Goal: Task Accomplishment & Management: Use online tool/utility

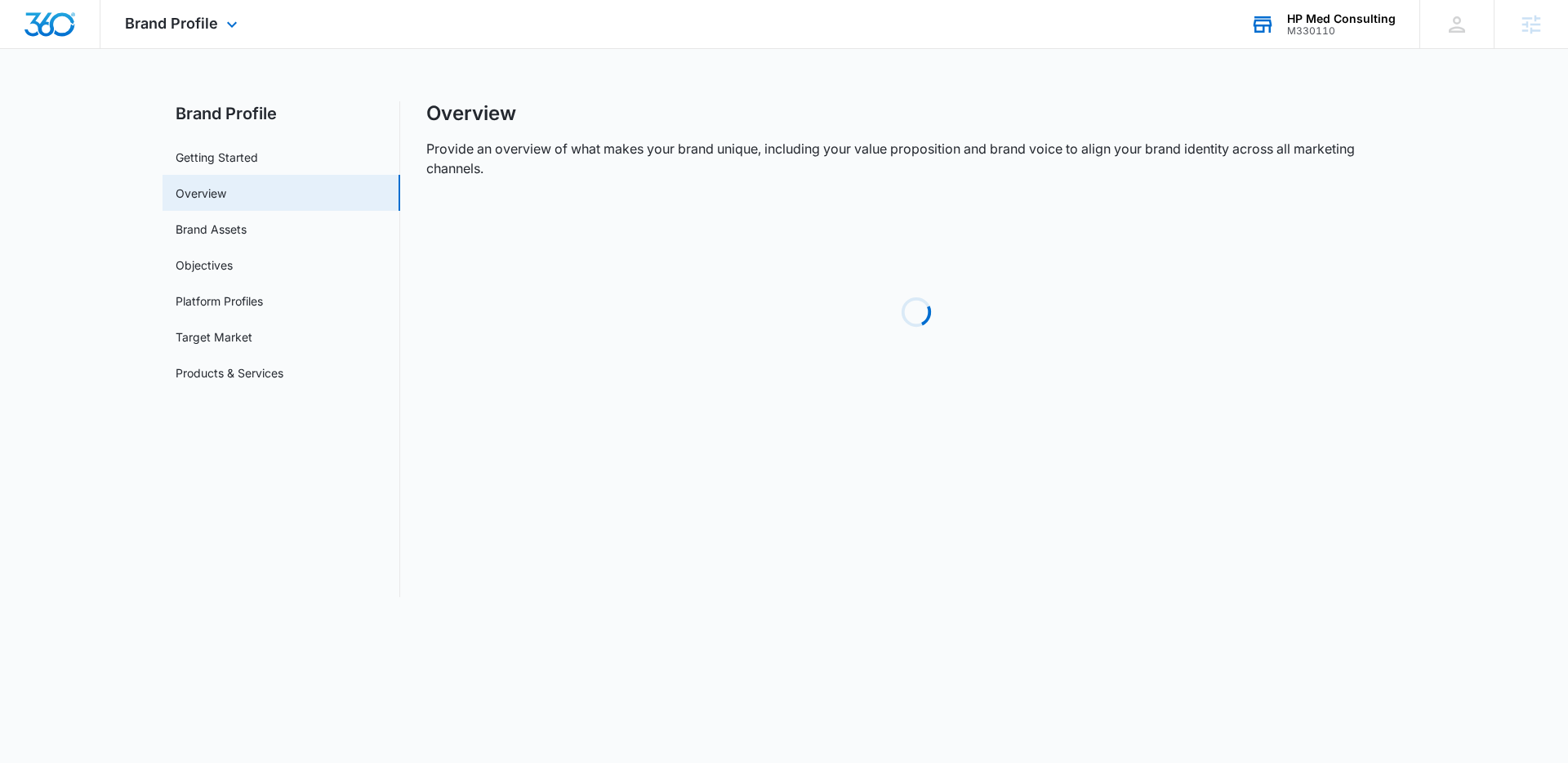
click at [1341, 26] on div "M330110" at bounding box center [1341, 31] width 108 height 11
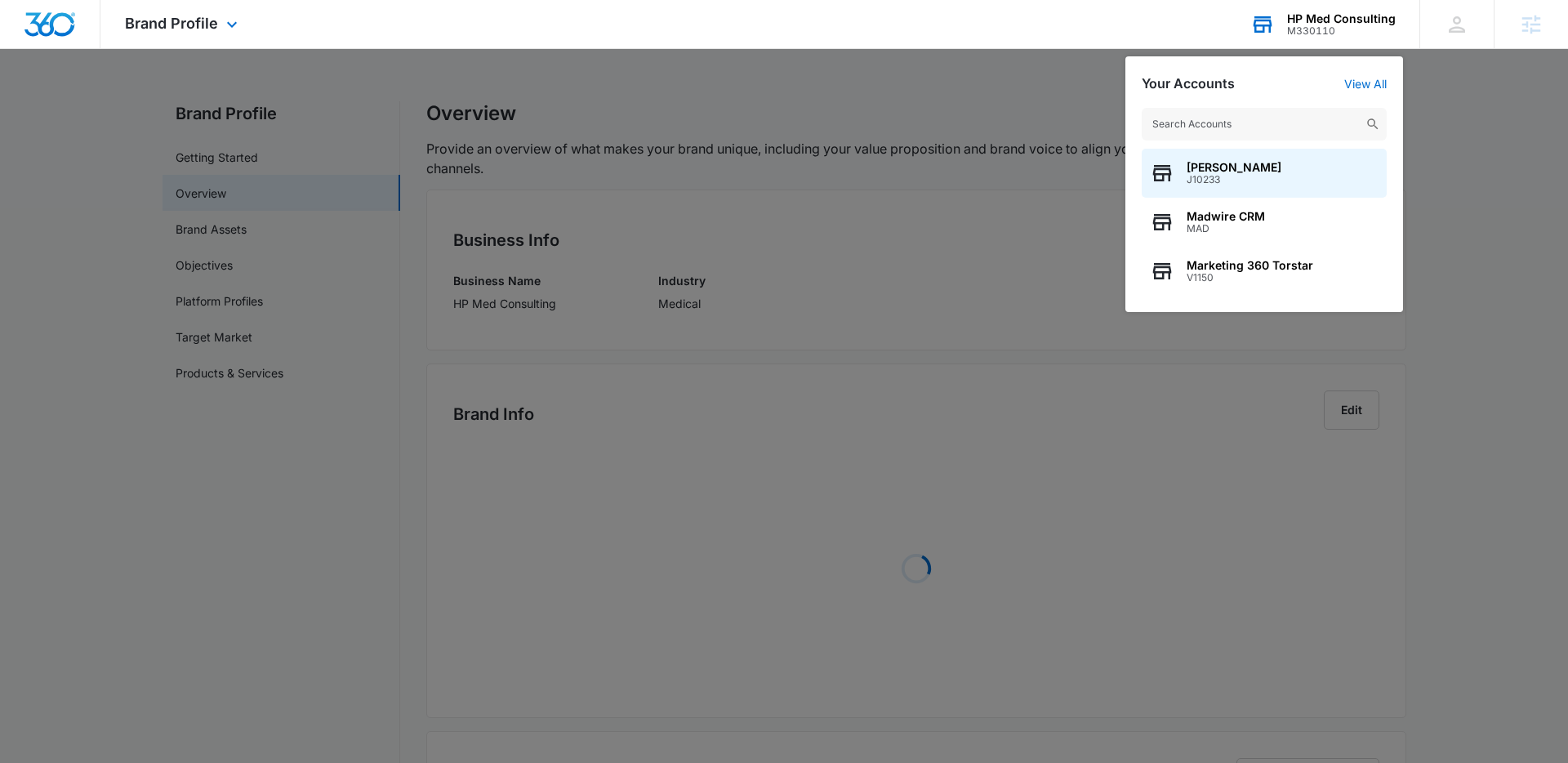
click at [1197, 133] on input "text" at bounding box center [1264, 123] width 245 height 33
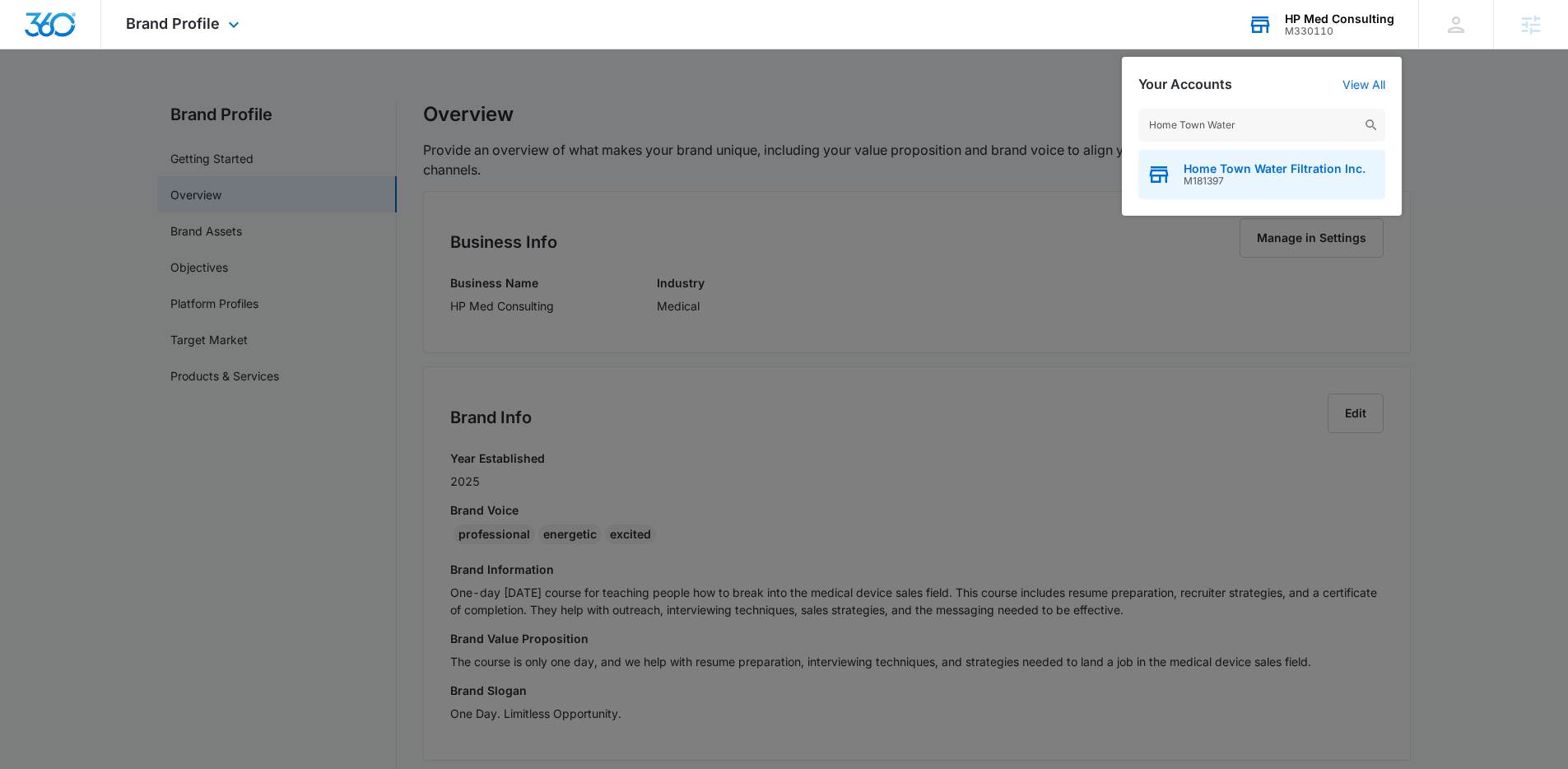
type input "Home Town Water"
click at [1211, 176] on span "M181397" at bounding box center [1274, 181] width 182 height 11
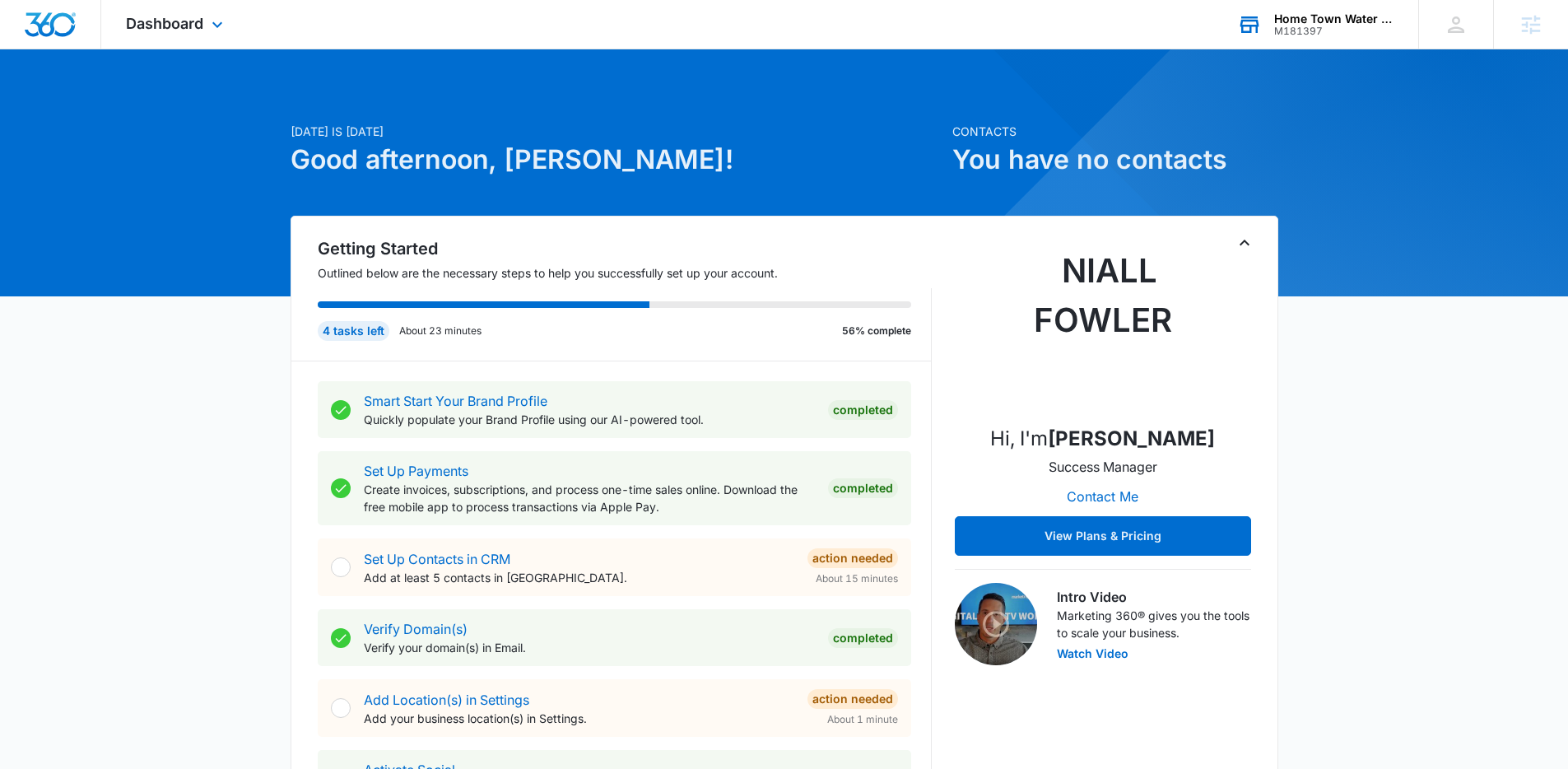
click at [227, 12] on div "Dashboard Apps Reputation Websites Forms CRM Email Social Payments POS Content …" at bounding box center [177, 24] width 151 height 49
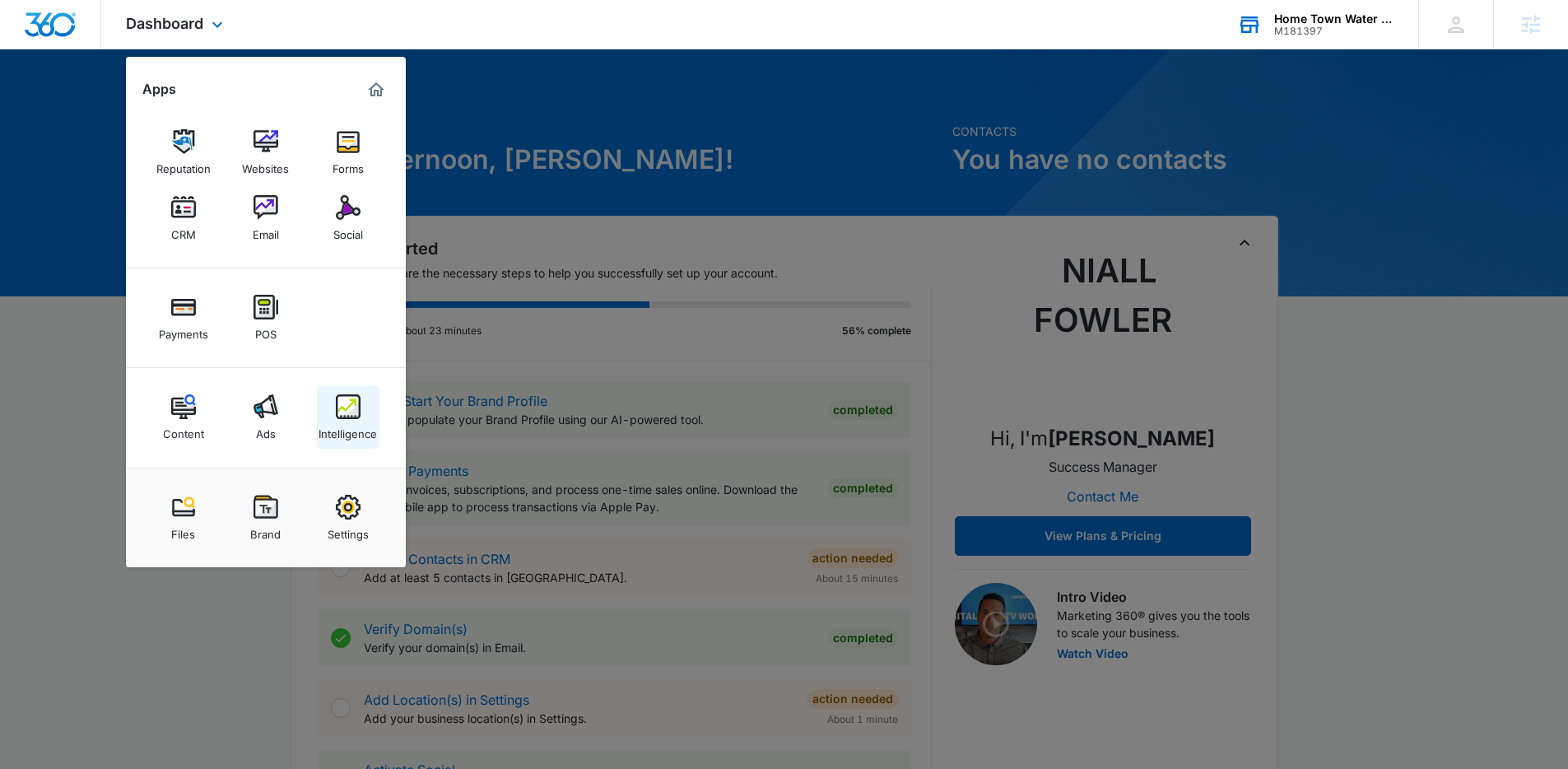
click at [333, 402] on link "Intelligence" at bounding box center [348, 417] width 62 height 62
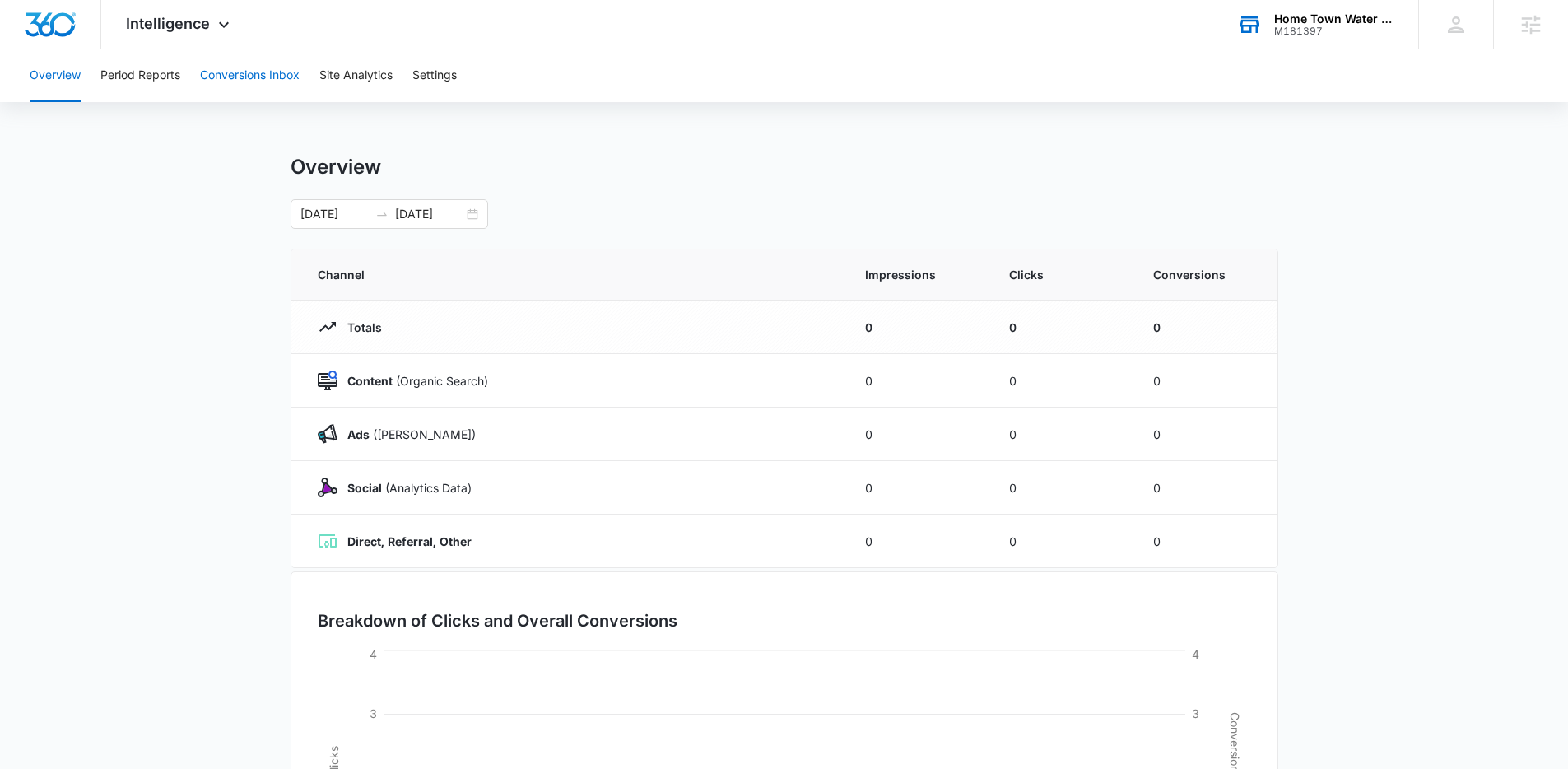
click at [252, 80] on button "Conversions Inbox" at bounding box center [250, 75] width 100 height 53
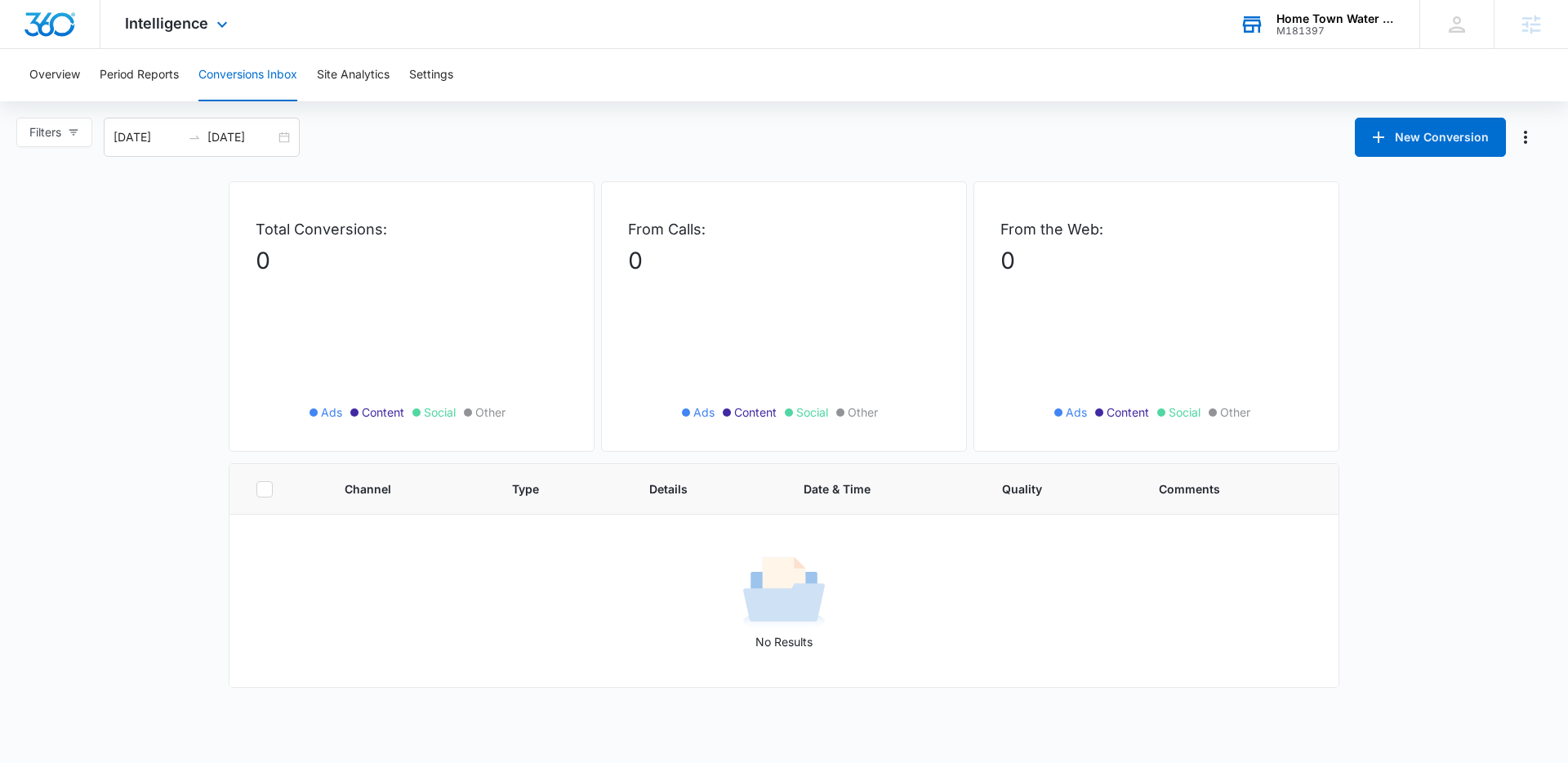
click at [202, 36] on div "Intelligence Apps Reputation Websites Forms CRM Email Social Payments POS Conte…" at bounding box center [178, 24] width 156 height 49
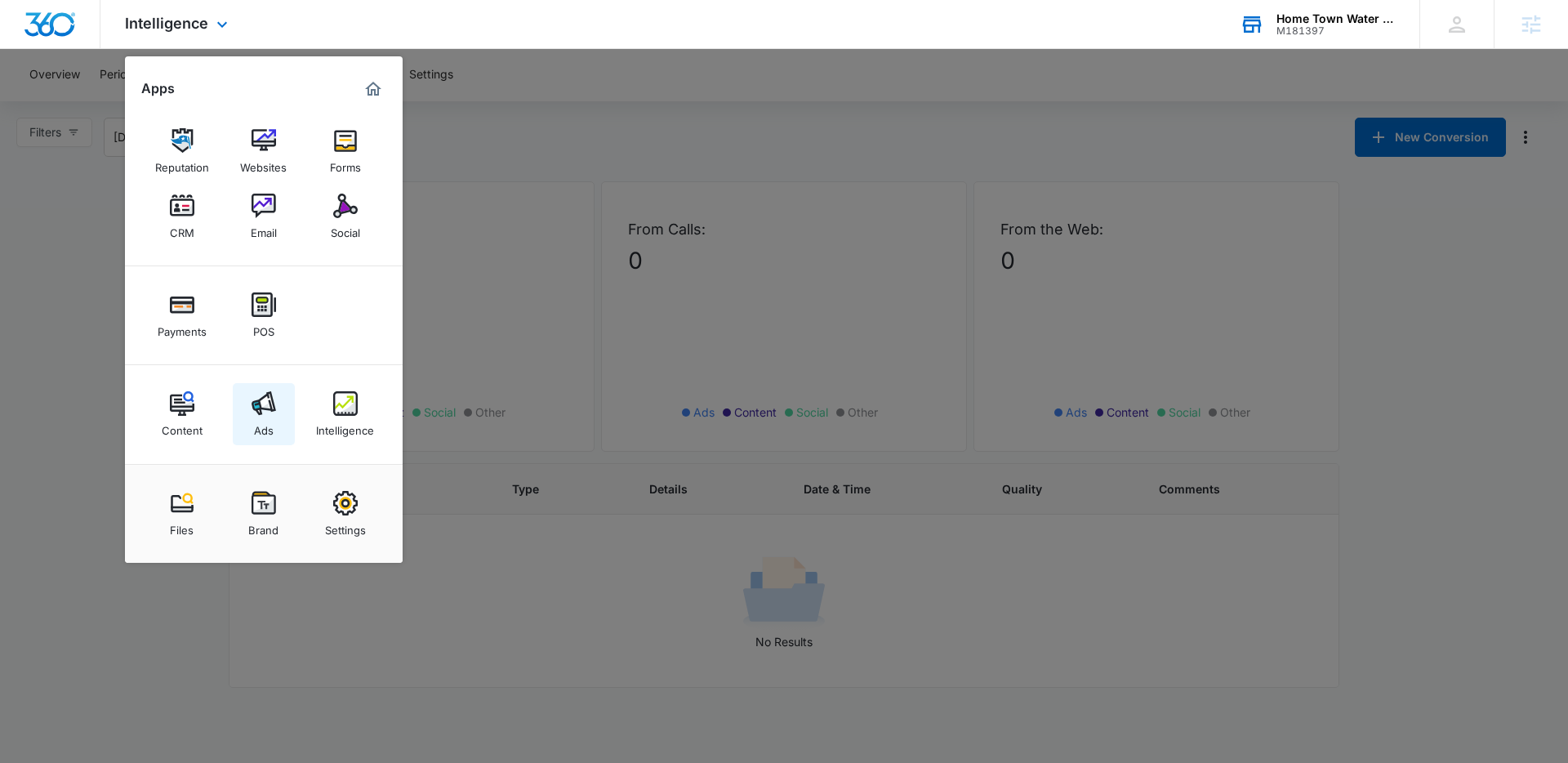
click at [281, 427] on link "Ads" at bounding box center [263, 414] width 62 height 62
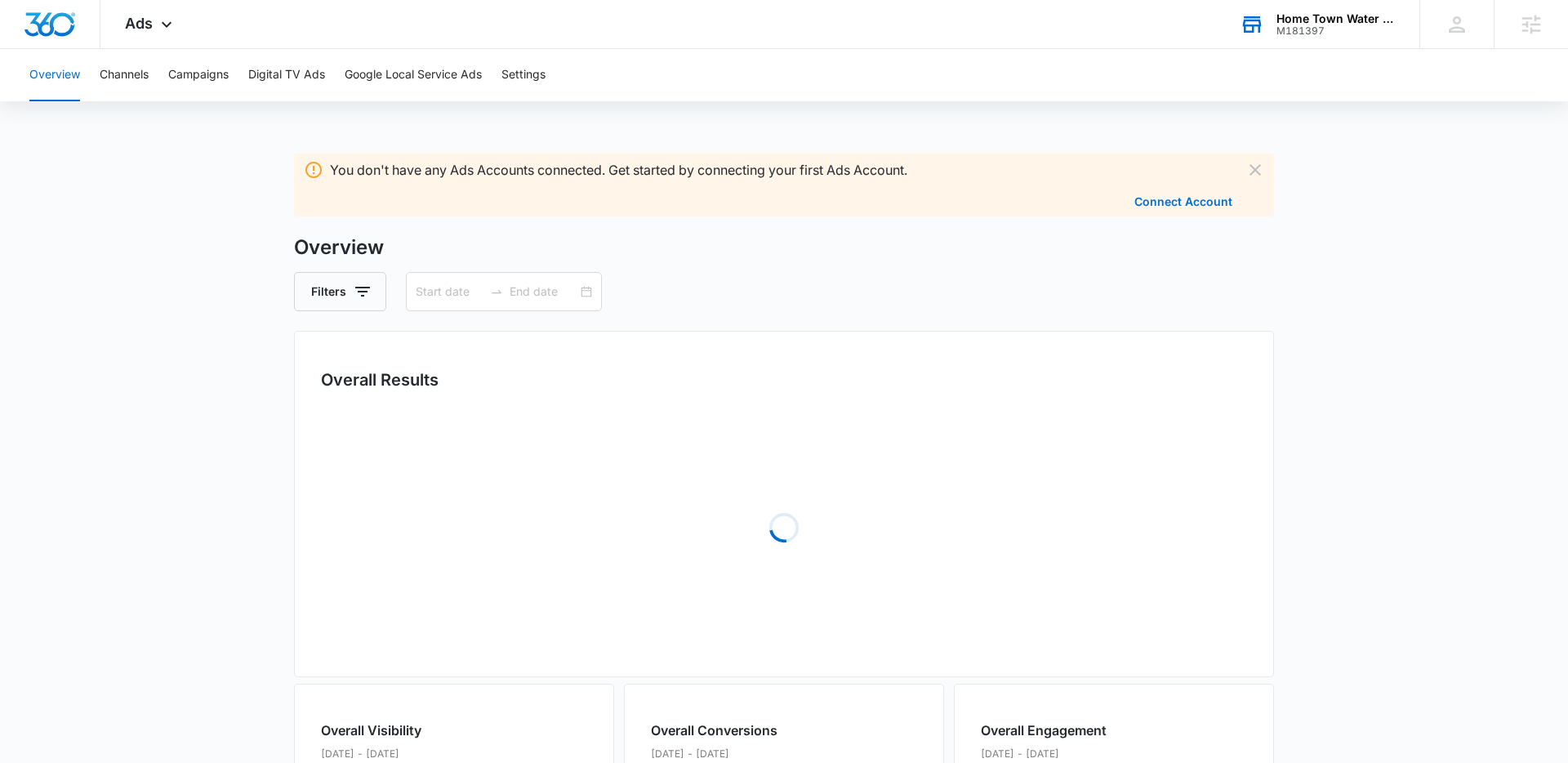
type input "[DATE]"
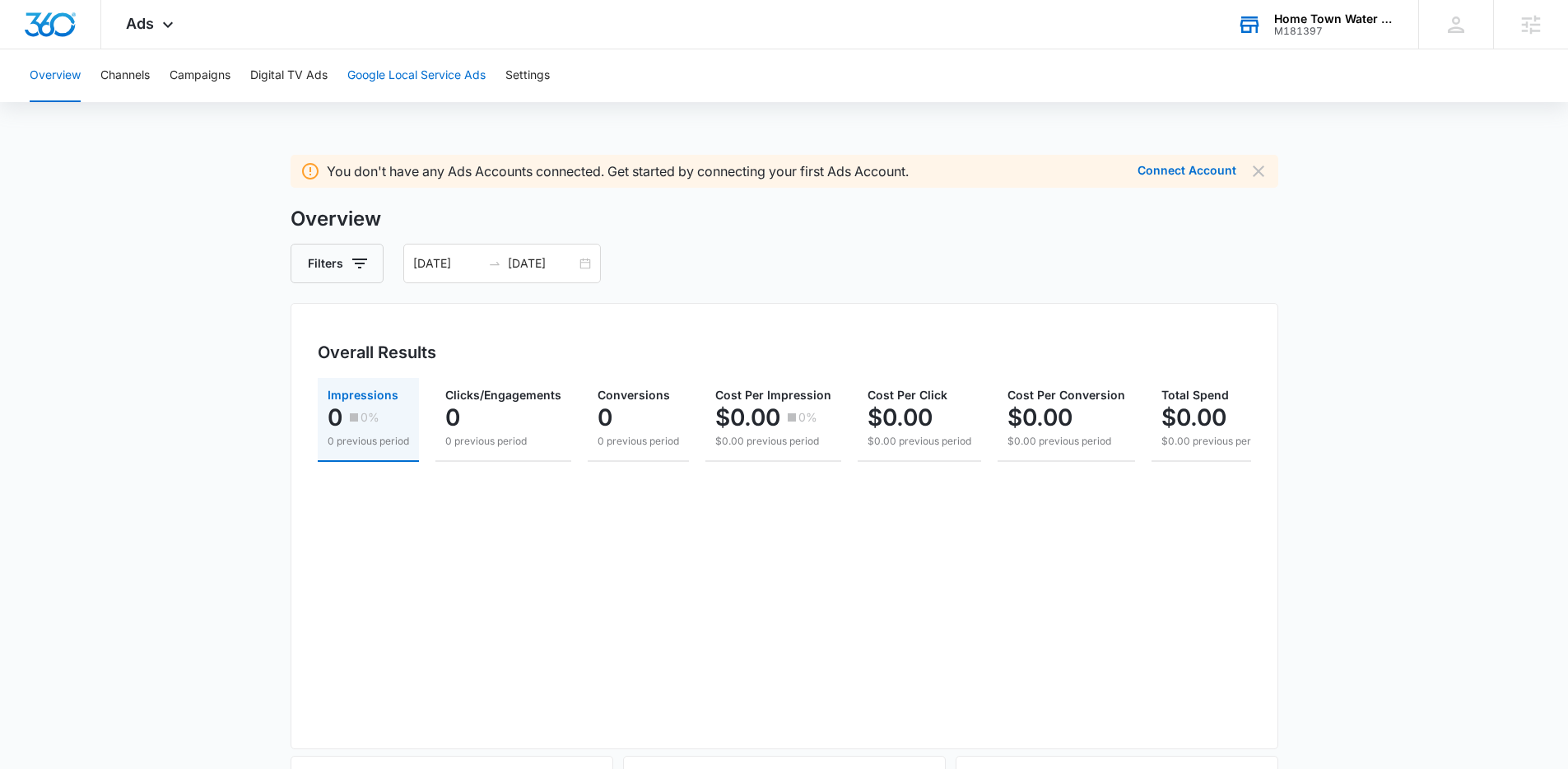
click at [376, 76] on button "Google Local Service Ads" at bounding box center [416, 75] width 138 height 53
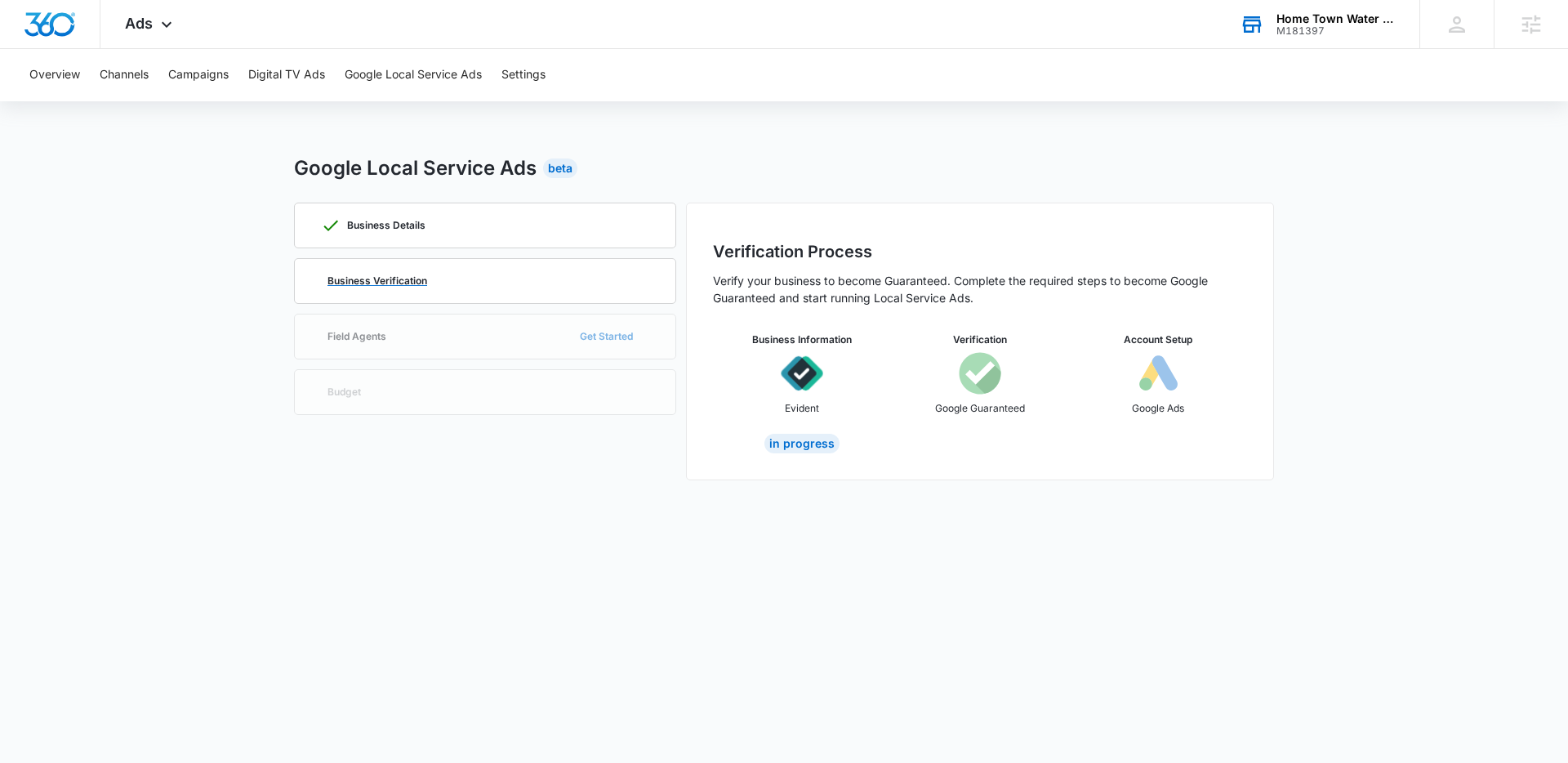
click at [504, 287] on div "Business Verification" at bounding box center [486, 280] width 329 height 44
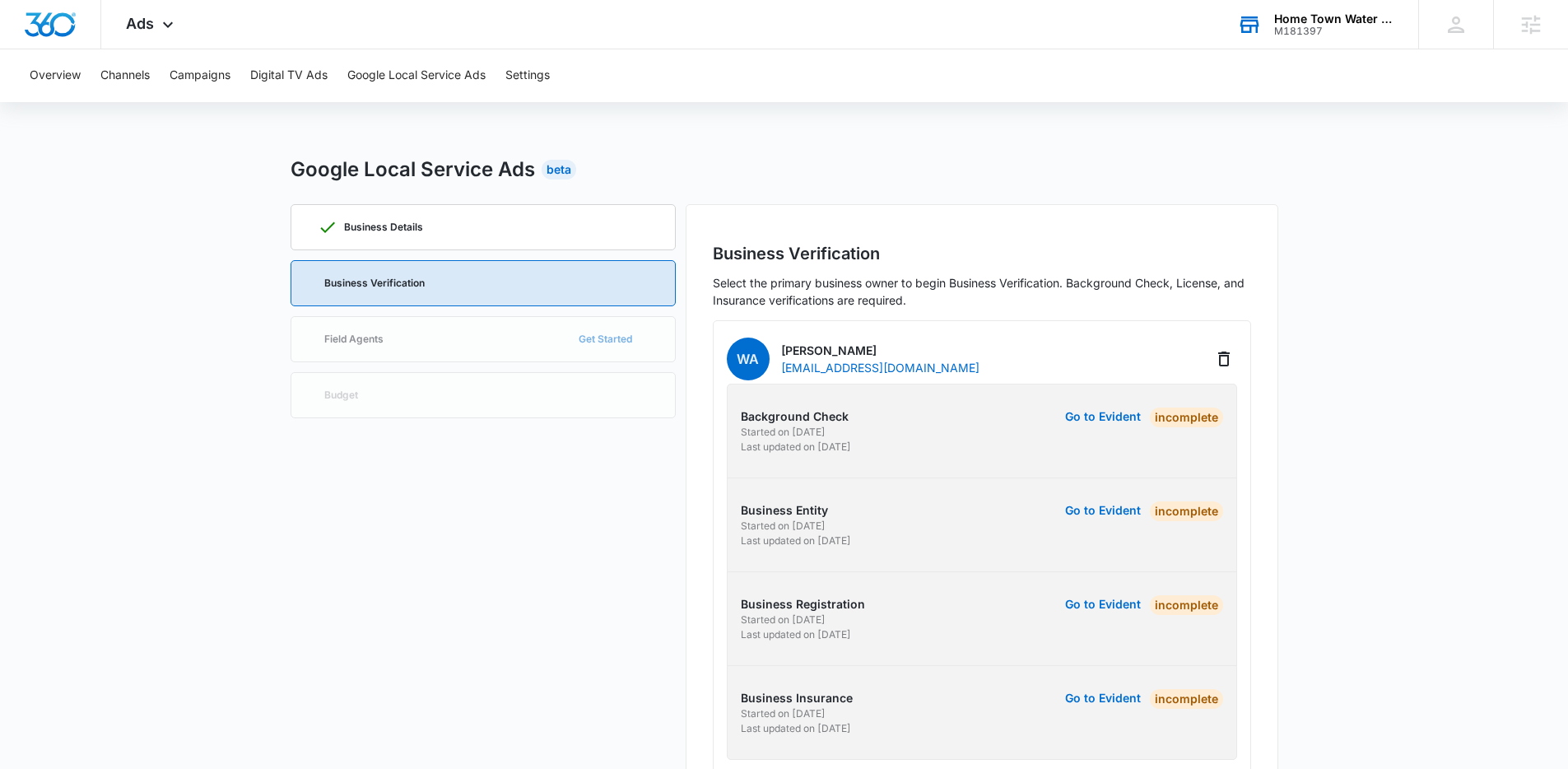
click at [1305, 25] on div "M181397" at bounding box center [1335, 31] width 120 height 11
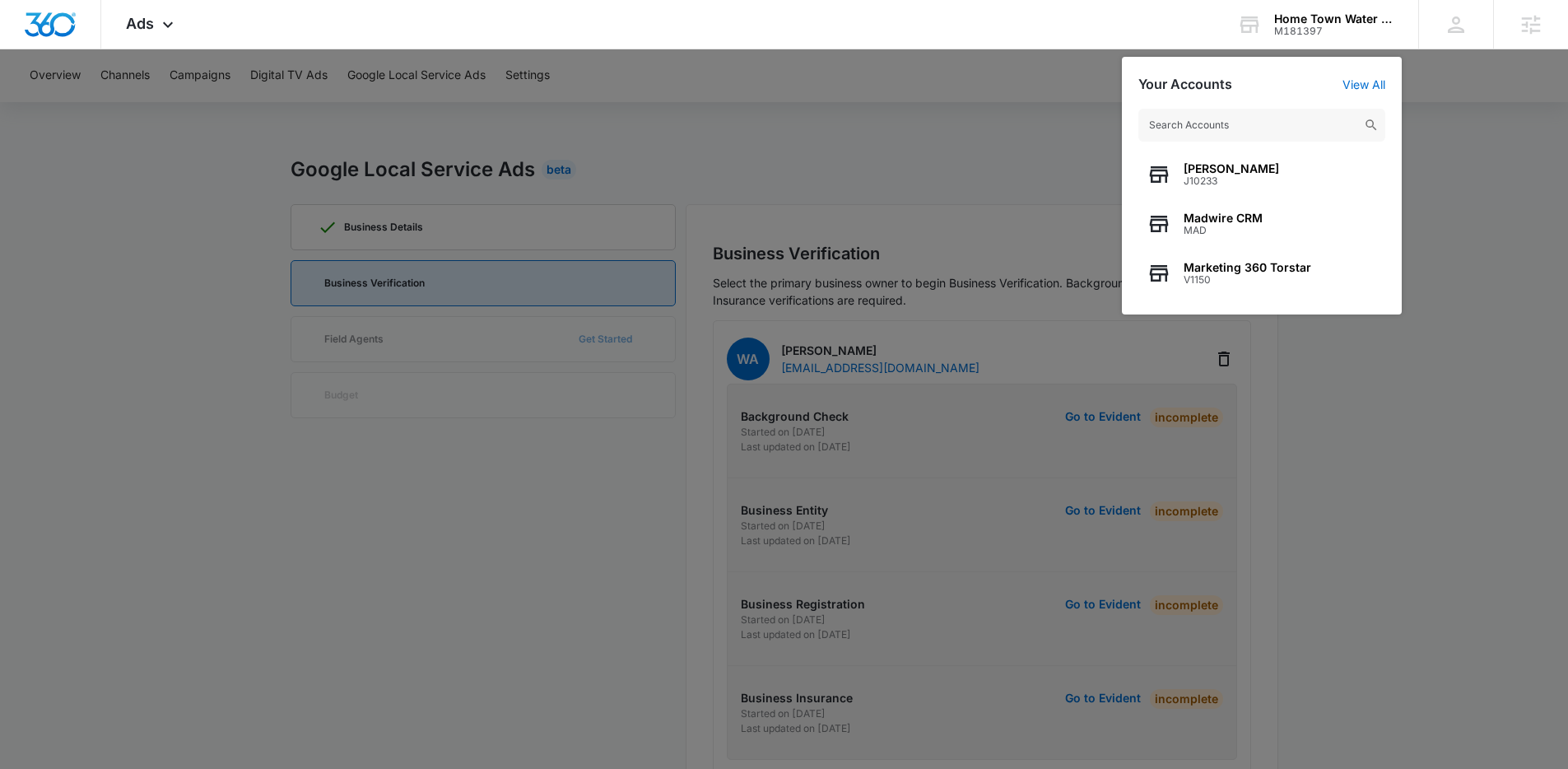
click at [1214, 135] on input "text" at bounding box center [1262, 124] width 247 height 33
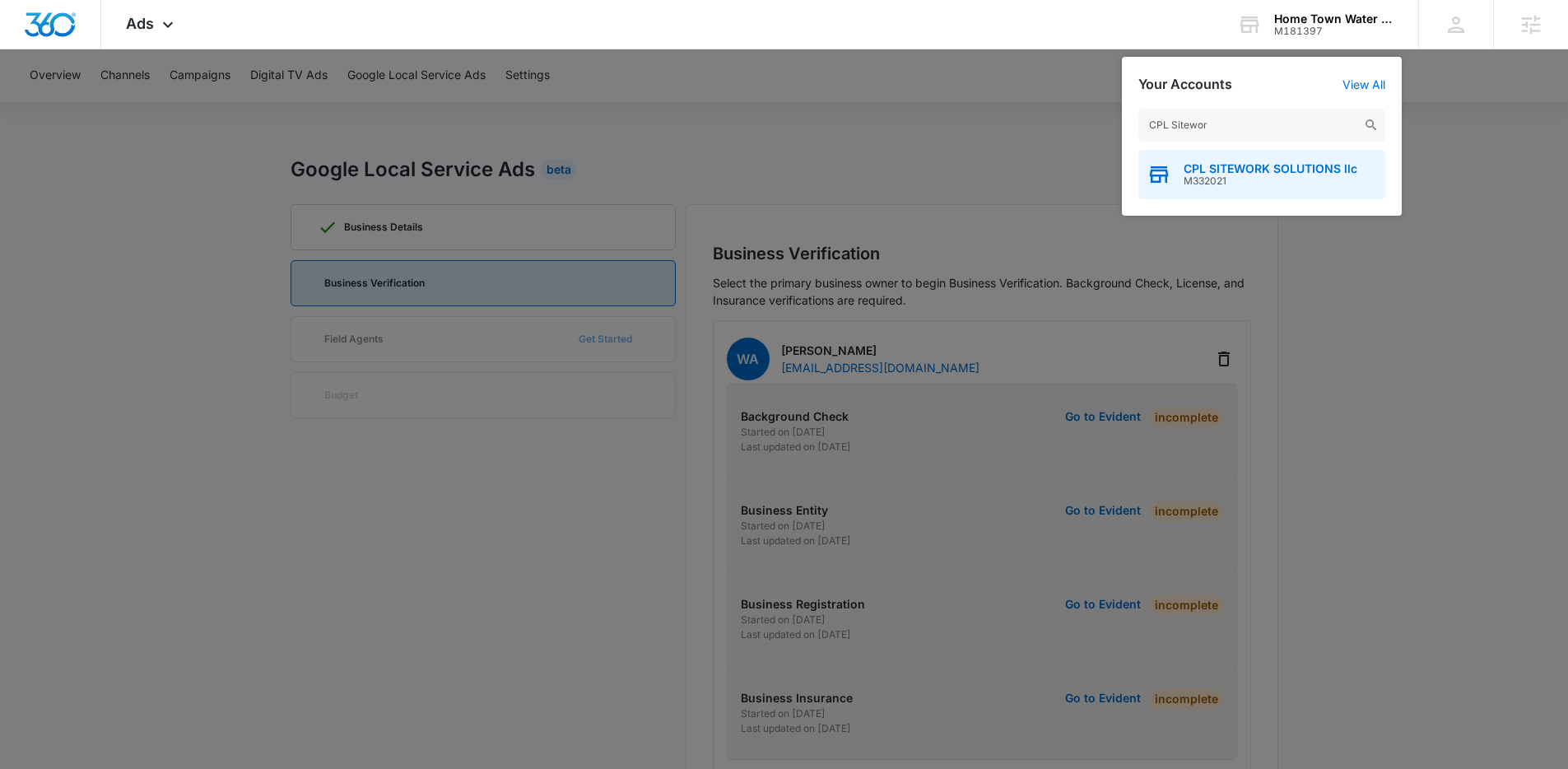
type input "CPL Sitewor"
click at [1262, 178] on span "M332021" at bounding box center [1271, 181] width 174 height 11
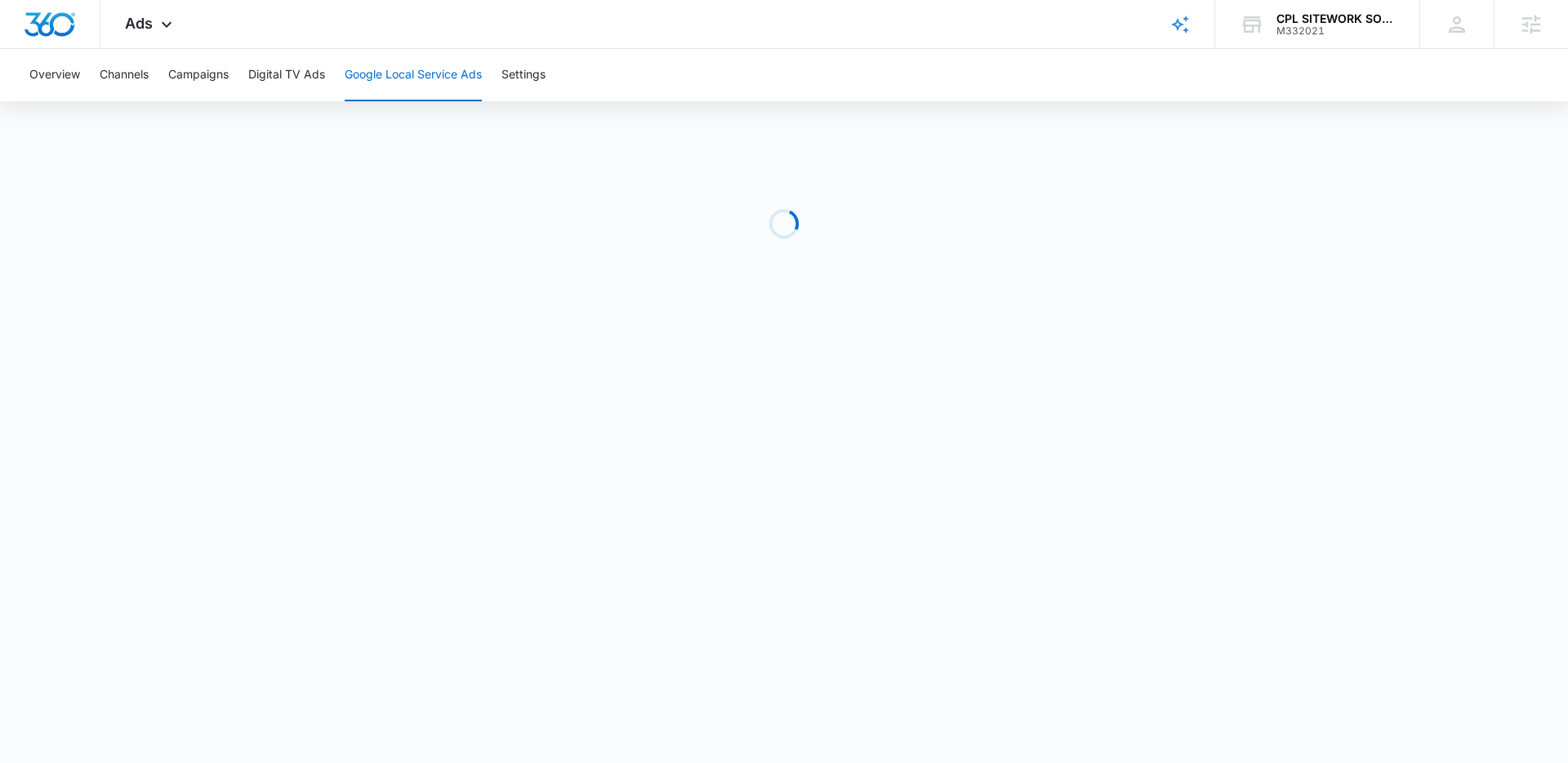
click at [659, 90] on div "Overview Channels Campaigns Digital TV Ads Google Local Service Ads Settings" at bounding box center [784, 75] width 1529 height 52
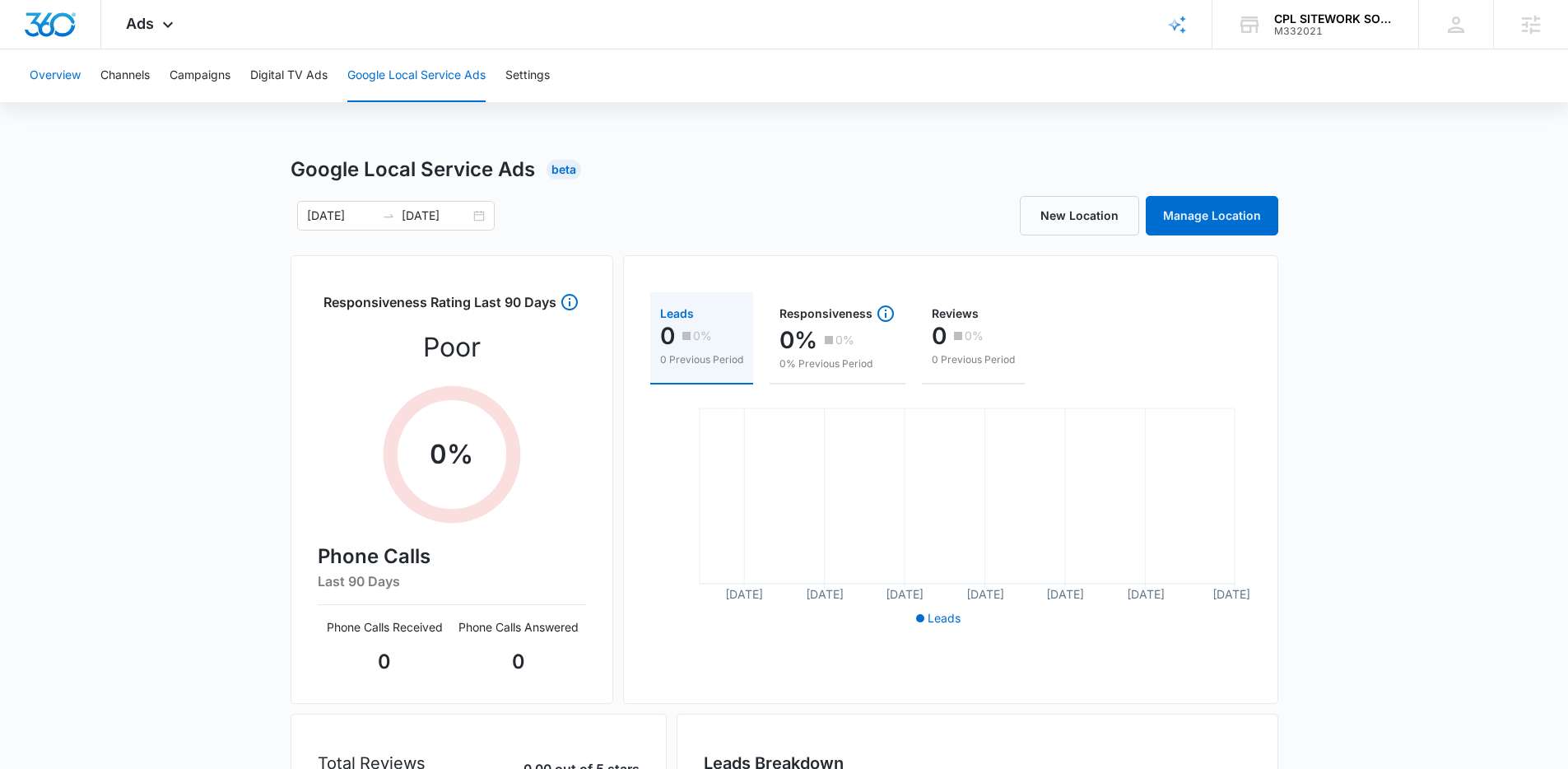
click at [59, 58] on button "Overview" at bounding box center [55, 75] width 51 height 53
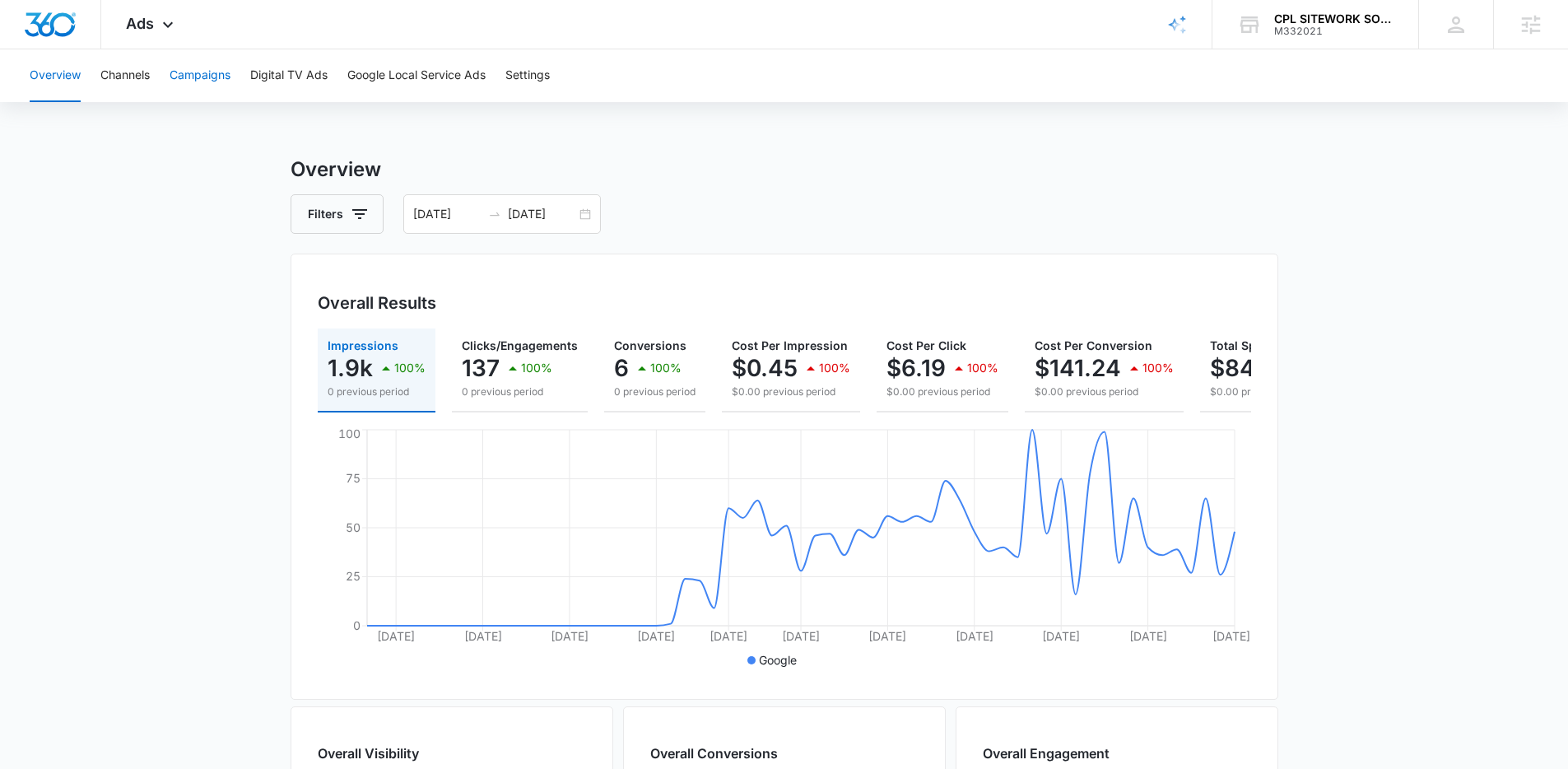
click at [194, 77] on button "Campaigns" at bounding box center [200, 75] width 61 height 53
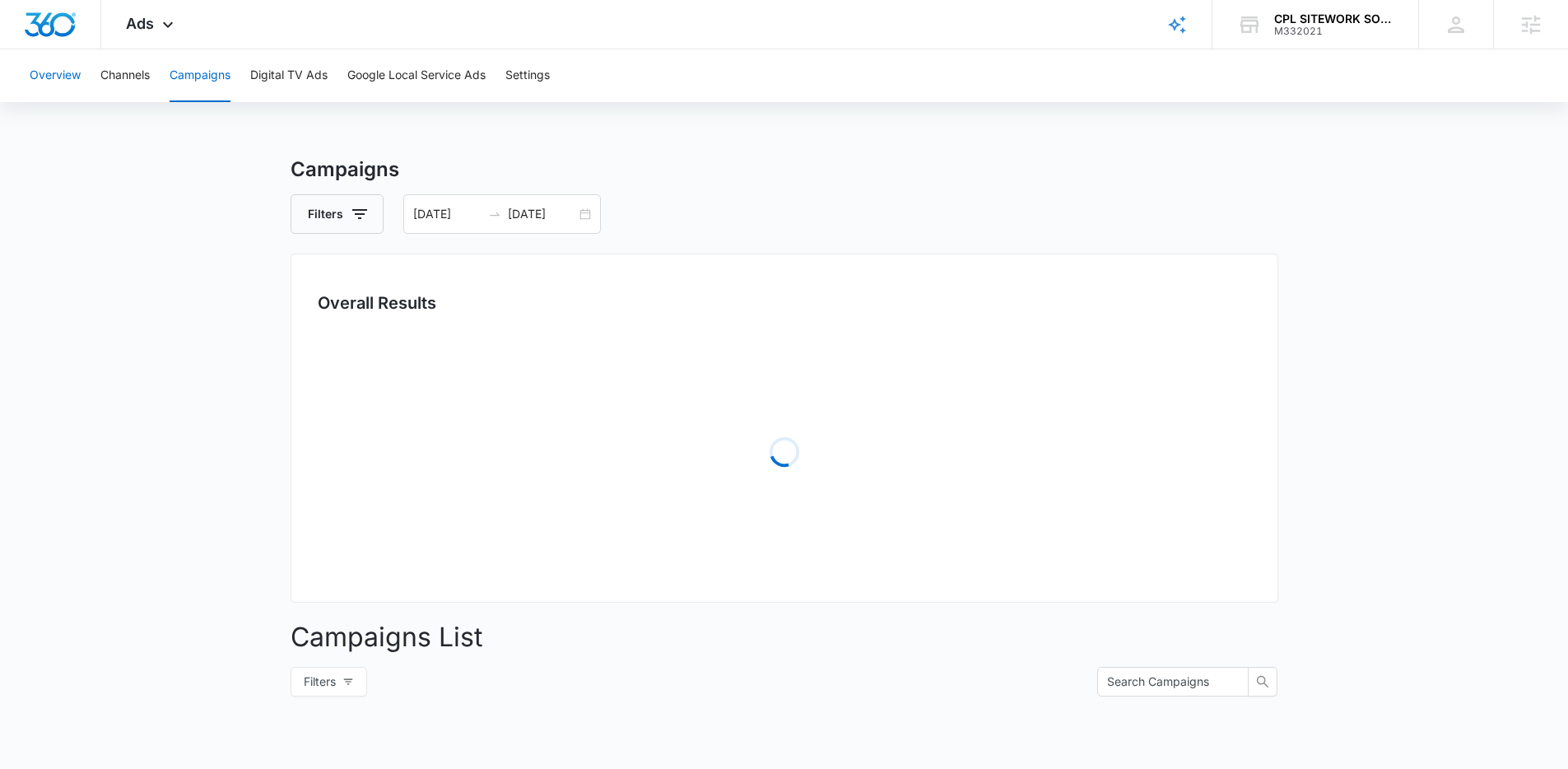
click at [64, 75] on button "Overview" at bounding box center [55, 75] width 51 height 53
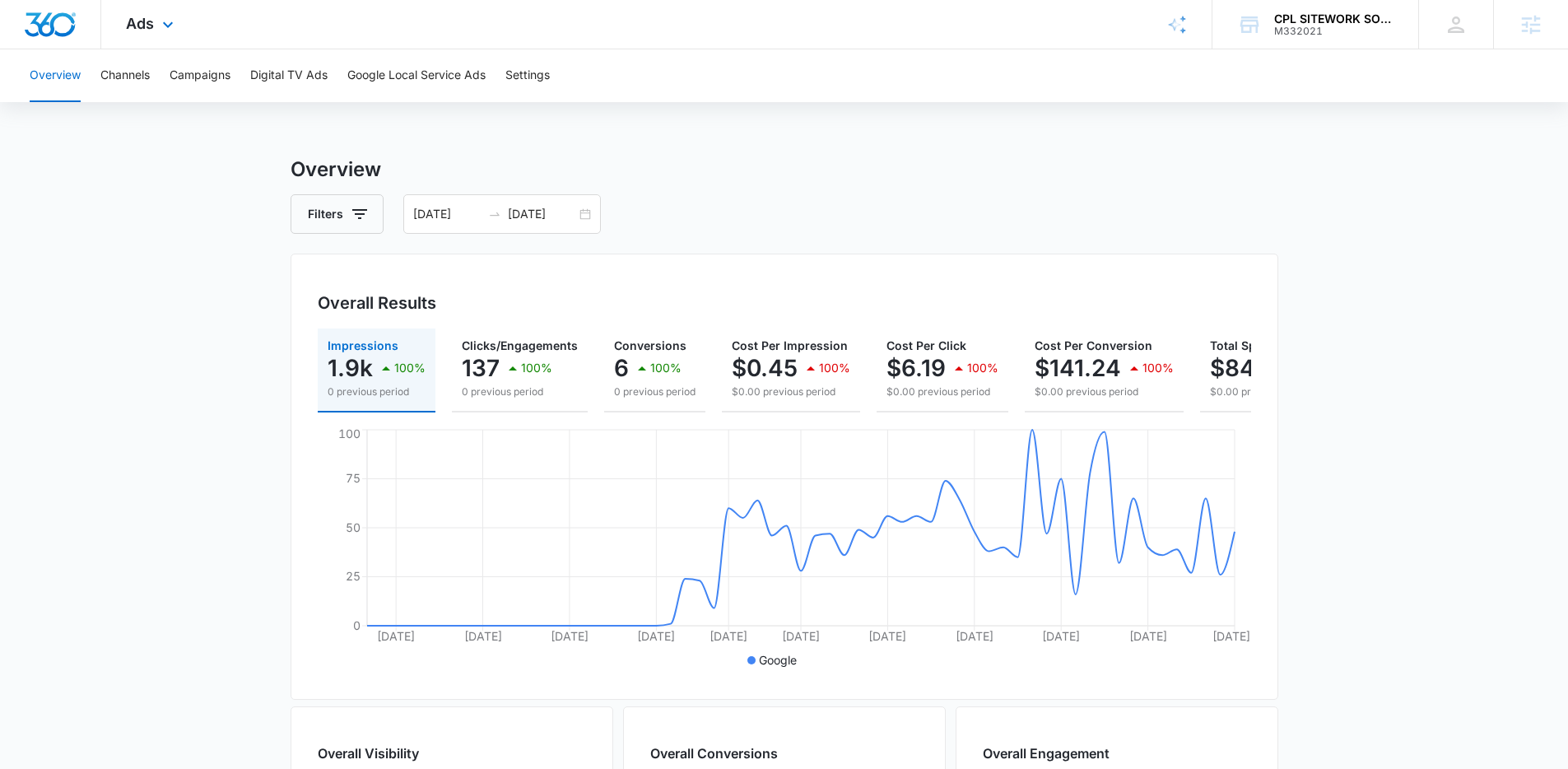
click at [141, 11] on div "Ads Apps Reputation Websites Forms CRM Email Social Payments POS Content Ads In…" at bounding box center [152, 24] width 102 height 49
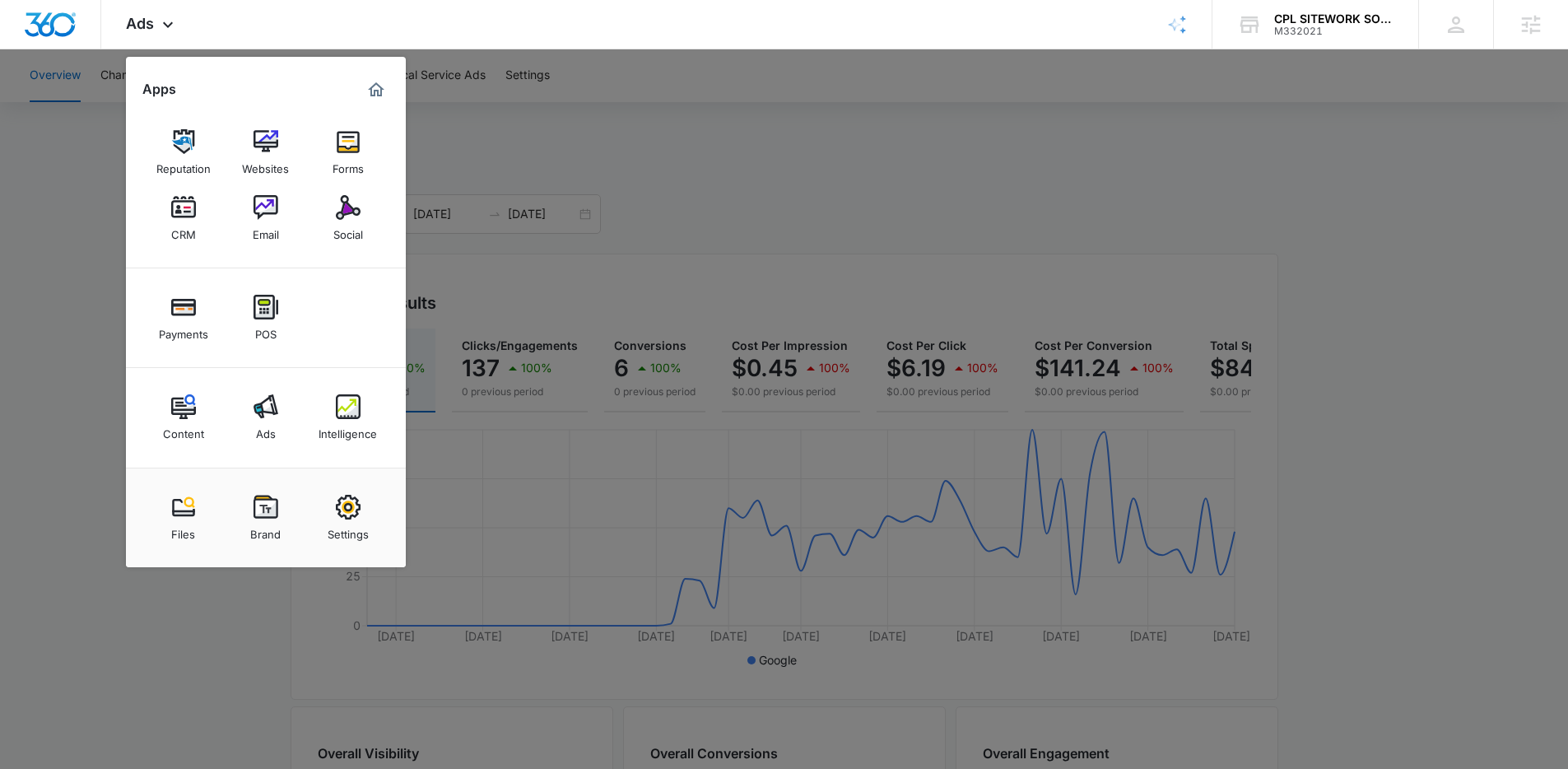
click at [765, 219] on div at bounding box center [784, 384] width 1568 height 769
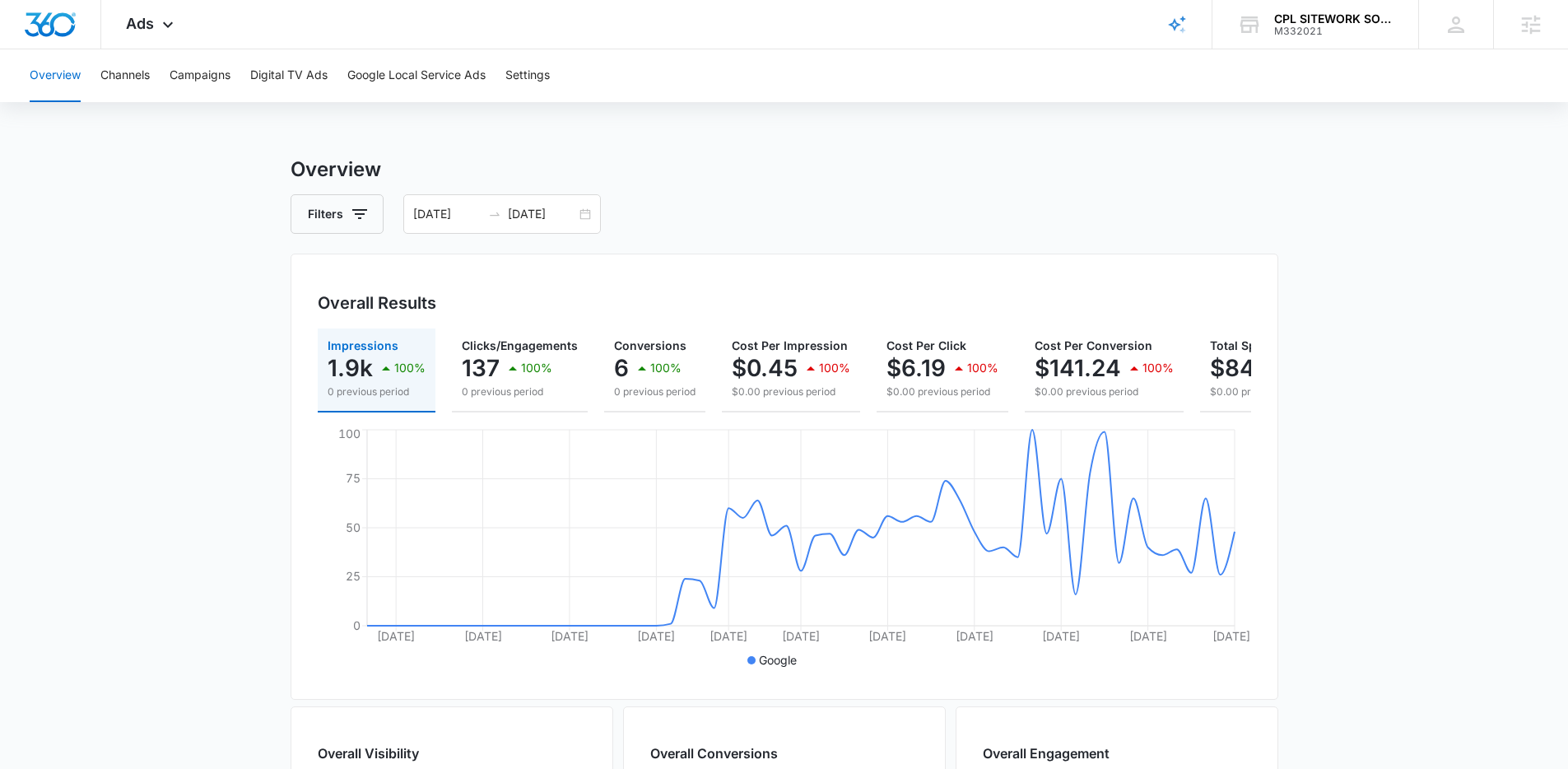
click at [178, 295] on main "Overview Filters [DATE] [DATE] Overall Results Impressions 1.9k 100% 0 previous…" at bounding box center [784, 745] width 1568 height 1182
